Goal: Information Seeking & Learning: Learn about a topic

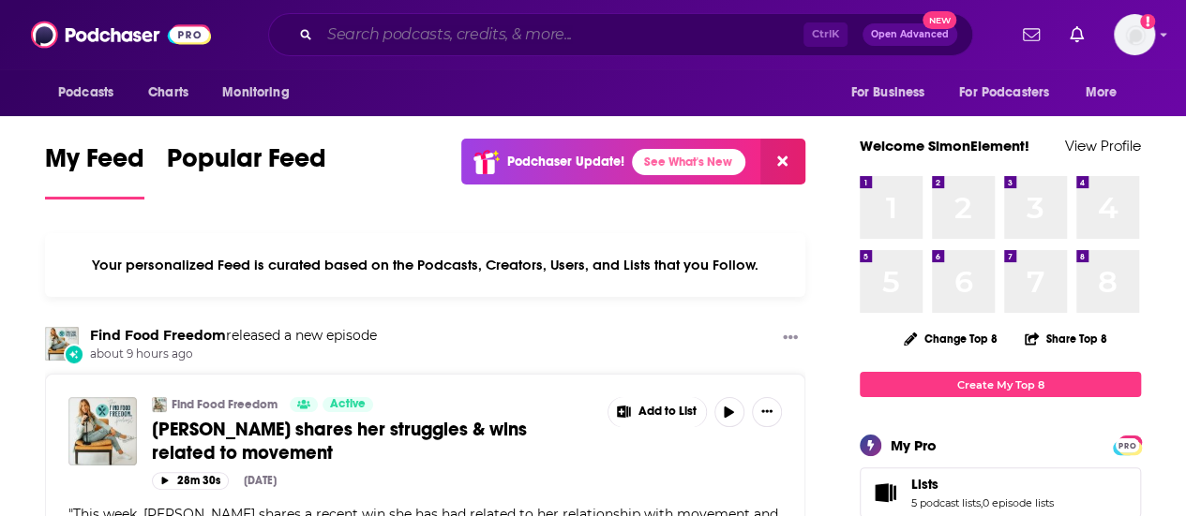
click at [451, 37] on input "Search podcasts, credits, & more..." at bounding box center [562, 35] width 484 height 30
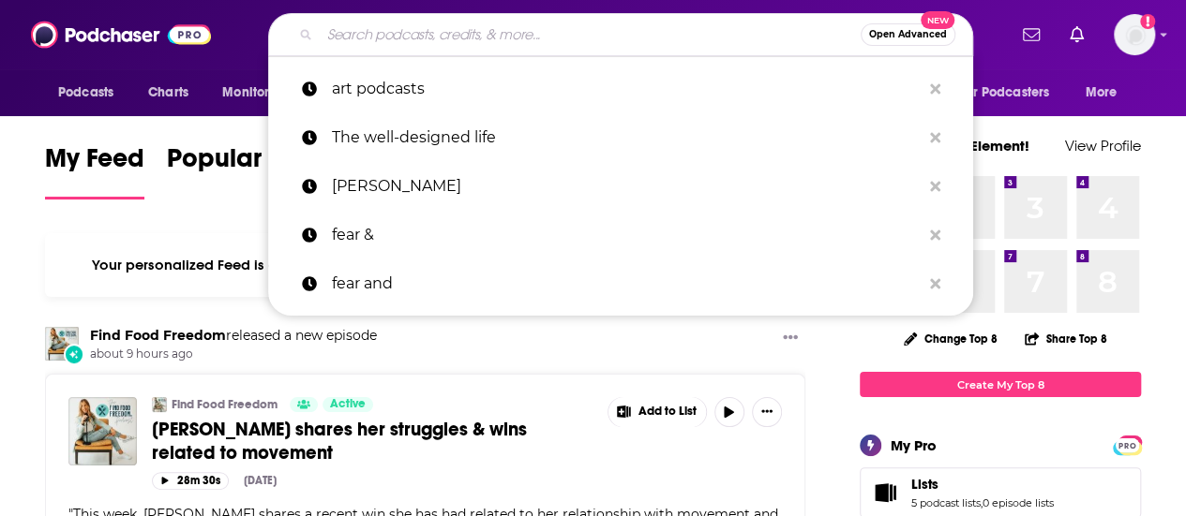
paste input "The Legendary Life Podcast with [PERSON_NAME]"
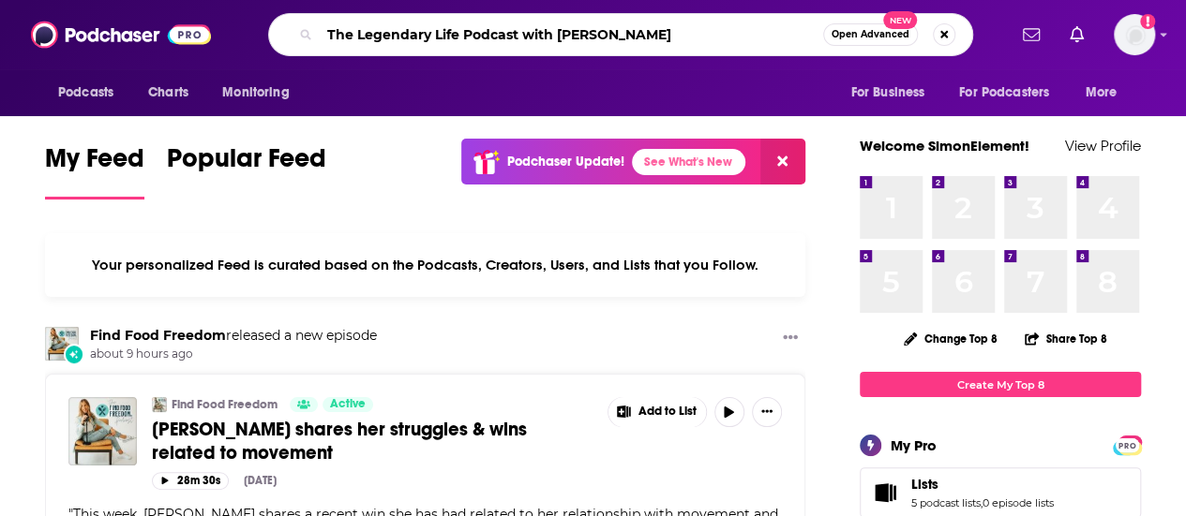
type input "The Legendary Life Podcast with [PERSON_NAME]"
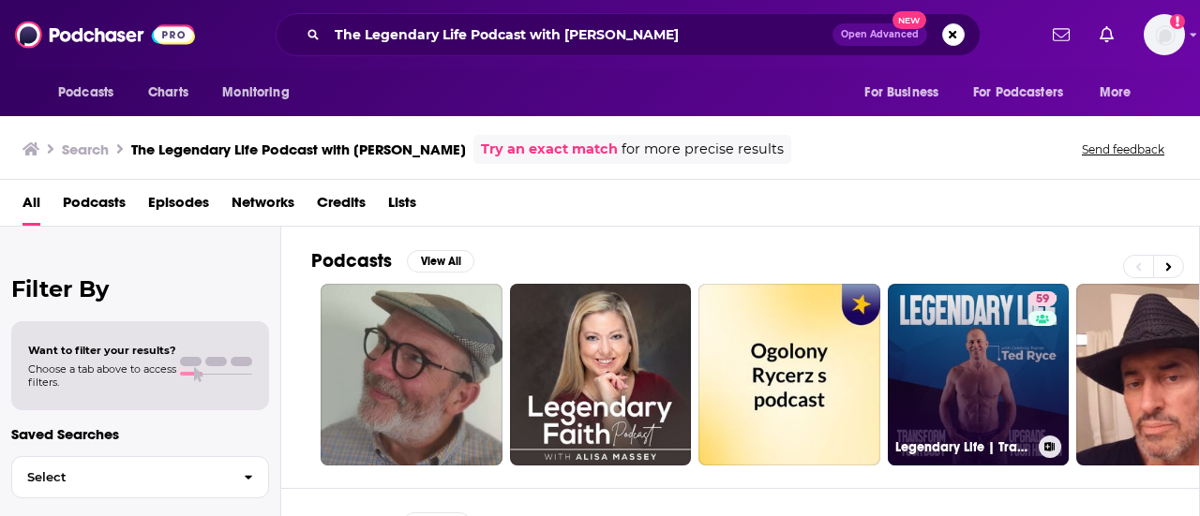
click at [920, 385] on link "59 Legendary Life | Transform Your Body, Upgrade Your Health & Live Your Best L…" at bounding box center [979, 375] width 182 height 182
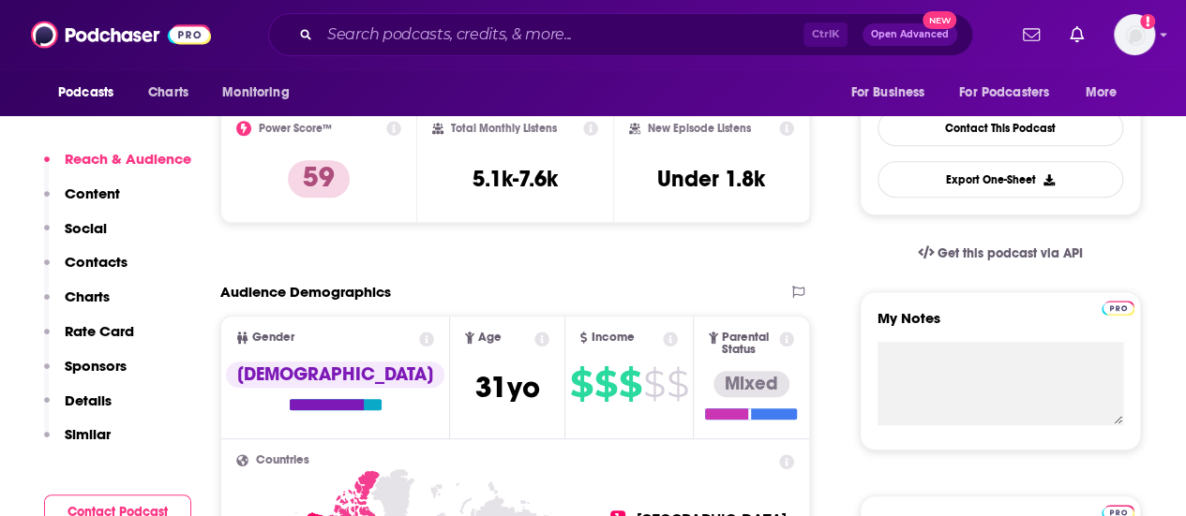
scroll to position [281, 0]
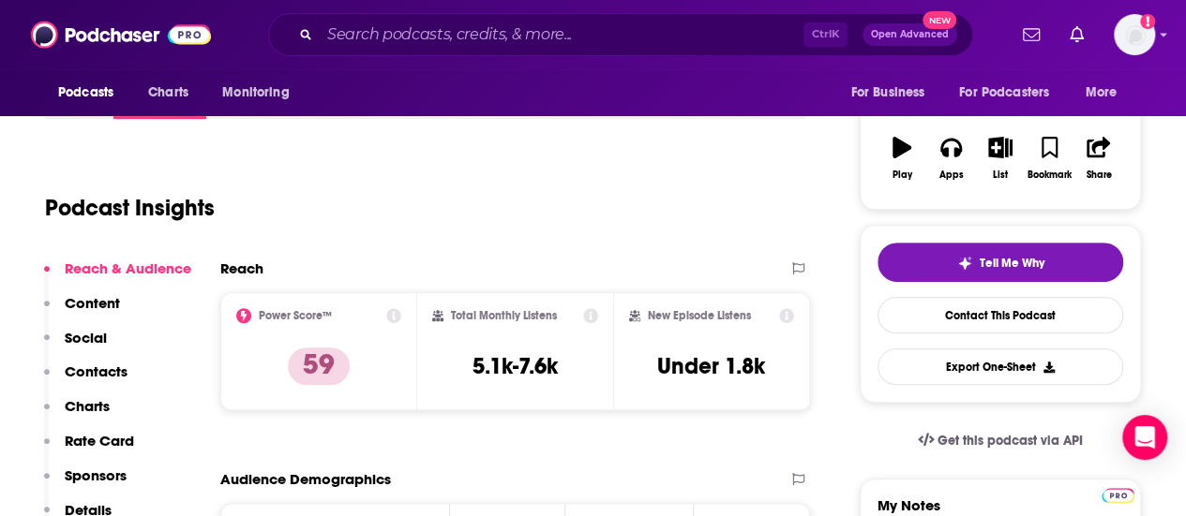
click at [348, 19] on div "Ctrl K Open Advanced New" at bounding box center [620, 34] width 705 height 43
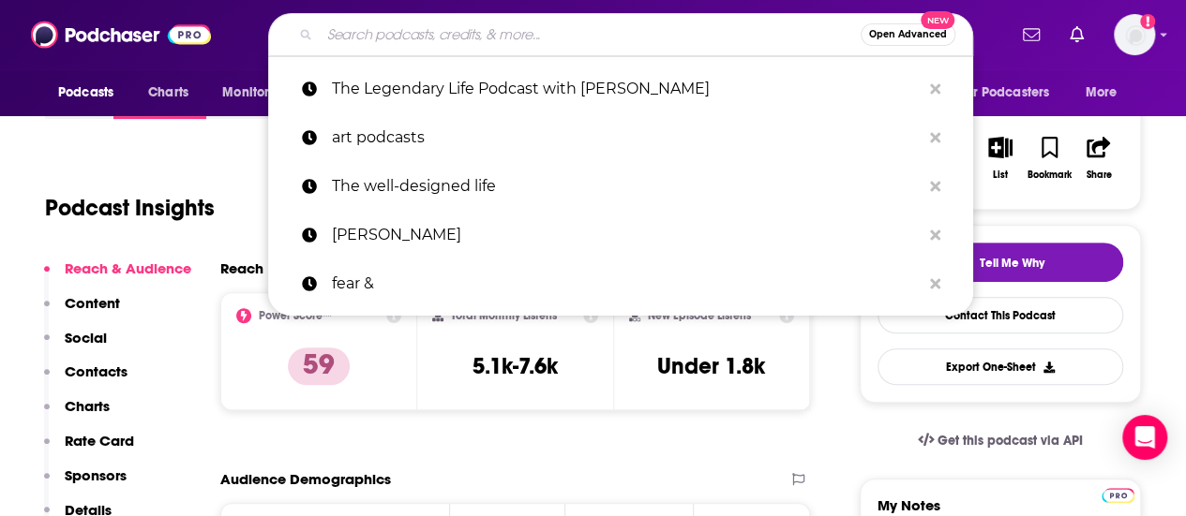
click at [341, 28] on input "Search podcasts, credits, & more..." at bounding box center [590, 35] width 541 height 30
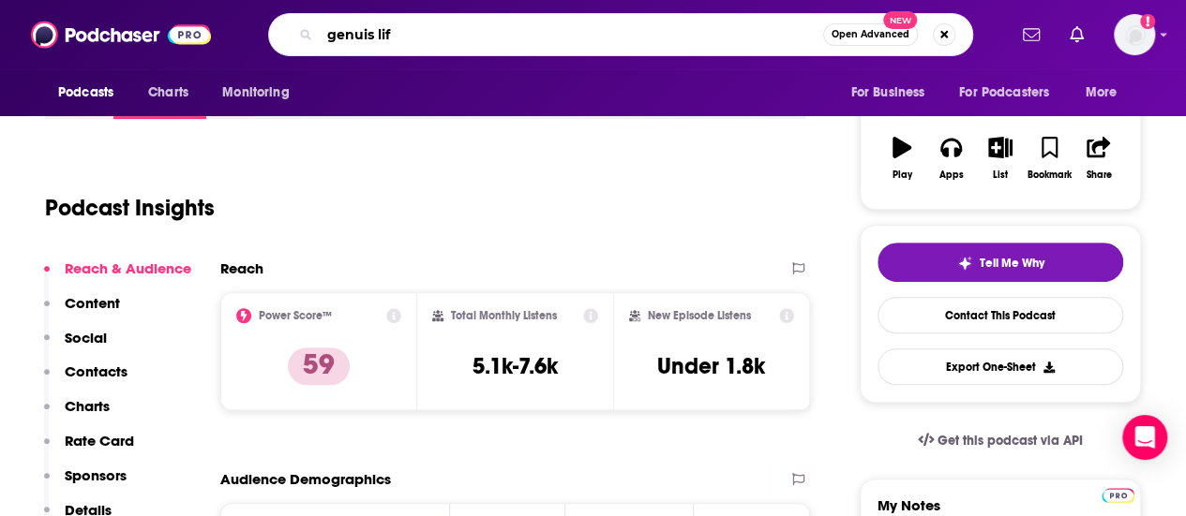
type input "genuis life"
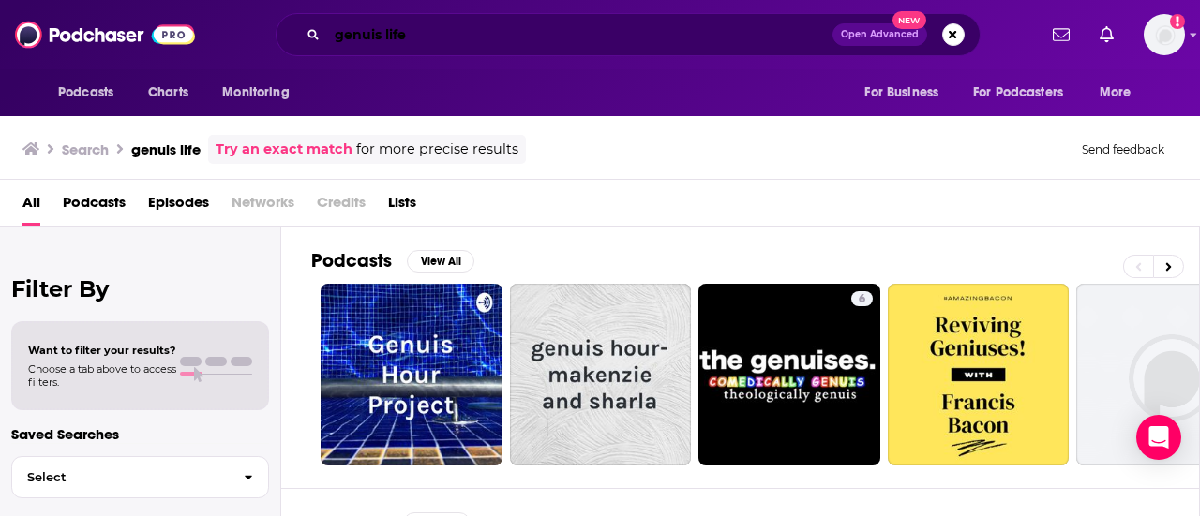
click at [411, 40] on input "genuis life" at bounding box center [579, 35] width 505 height 30
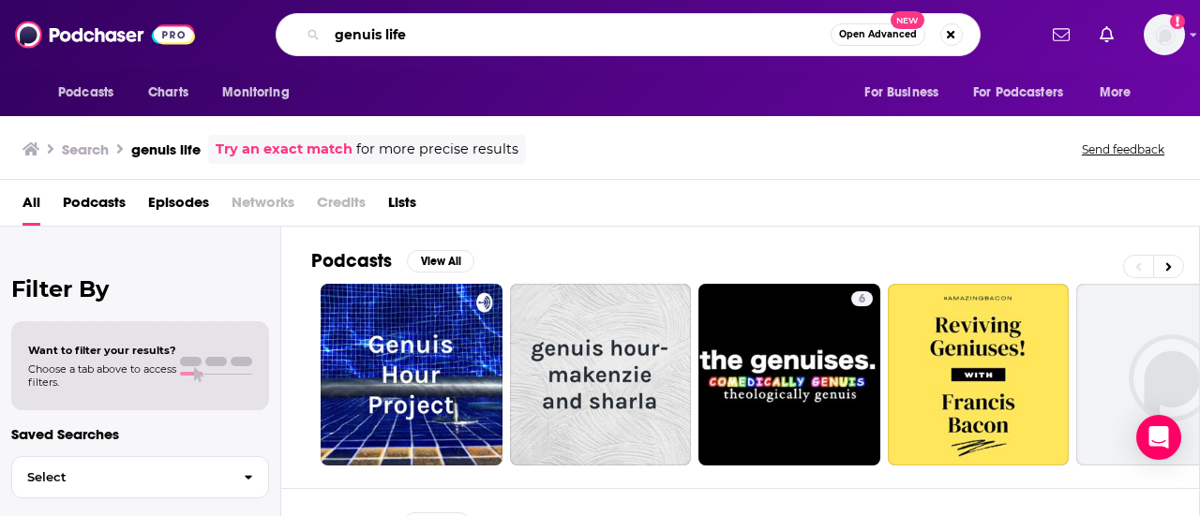
click at [354, 30] on input "genuis life" at bounding box center [578, 35] width 503 height 30
type input "genius life"
